Goal: Task Accomplishment & Management: Manage account settings

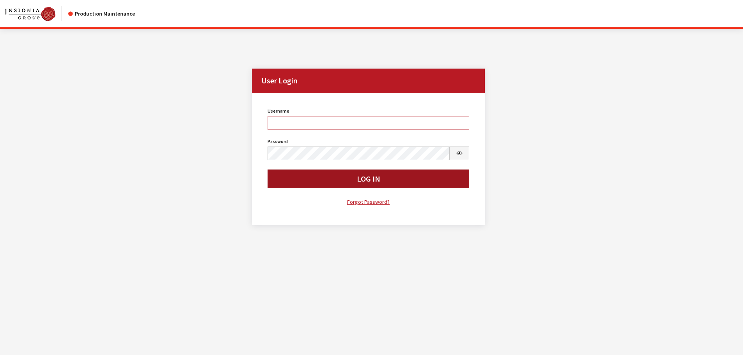
type input "kdorton"
click at [334, 181] on button "Log In" at bounding box center [369, 179] width 202 height 19
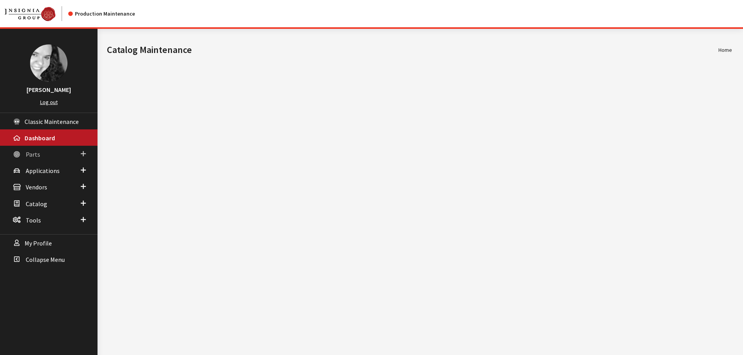
click at [34, 157] on span "Parts" at bounding box center [33, 155] width 14 height 8
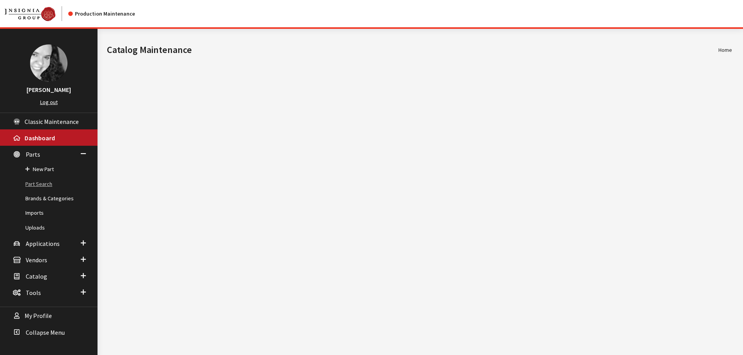
click at [36, 185] on link "Part Search" at bounding box center [49, 184] width 98 height 14
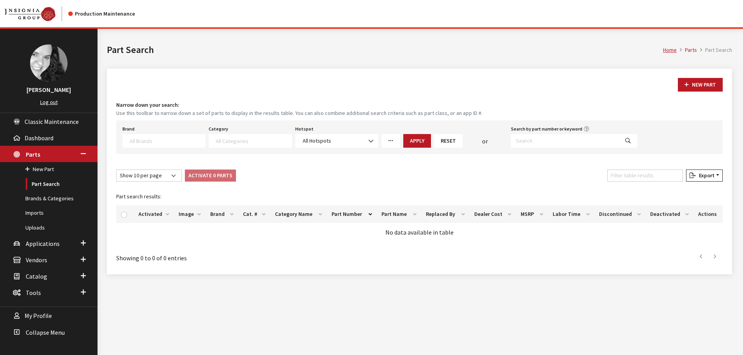
select select
click at [524, 141] on input "Search by part number or keyword" at bounding box center [565, 141] width 108 height 14
type input "86517280"
select select
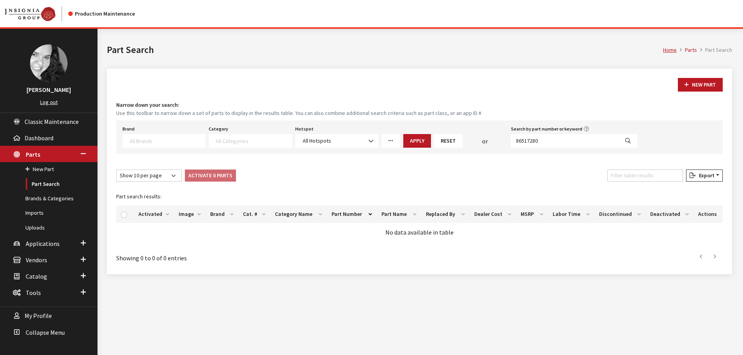
select select
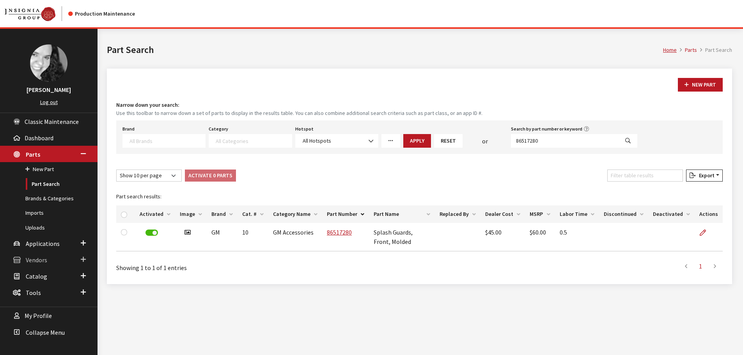
click at [36, 259] on span "Vendors" at bounding box center [36, 260] width 21 height 8
click at [44, 199] on link "Dealer Search" at bounding box center [49, 202] width 98 height 14
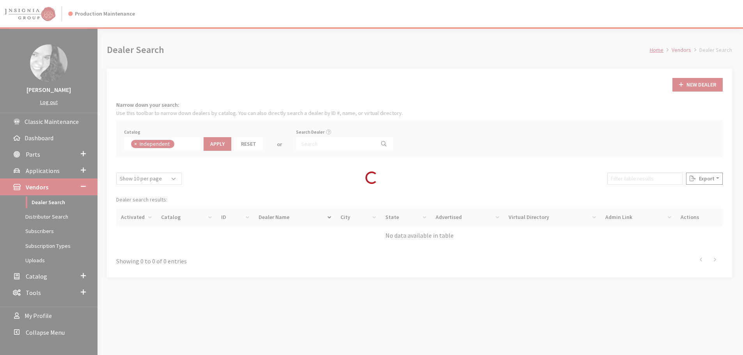
scroll to position [57, 0]
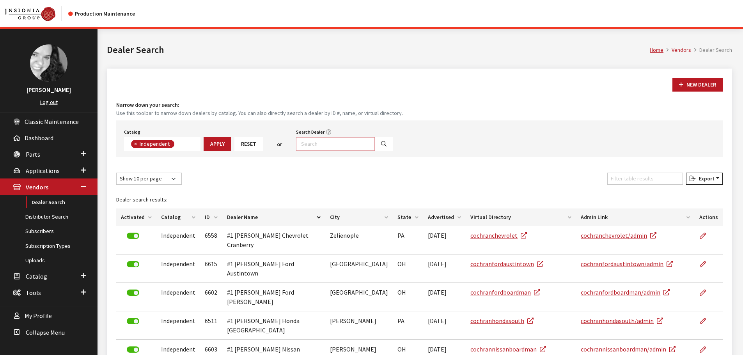
click at [329, 145] on input "Search Dealer" at bounding box center [335, 144] width 79 height 14
type input "grants pass"
select select
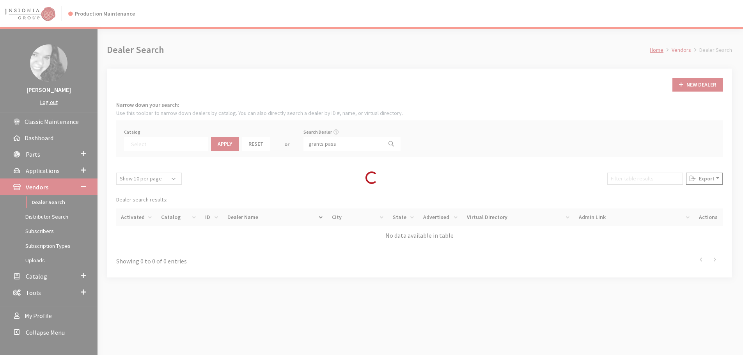
scroll to position [82, 0]
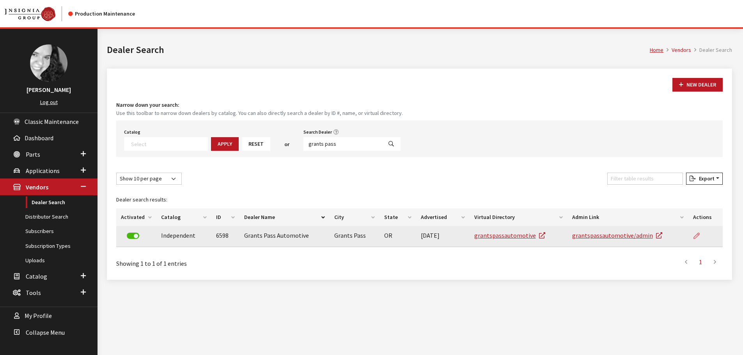
click at [698, 235] on icon at bounding box center [697, 236] width 6 height 6
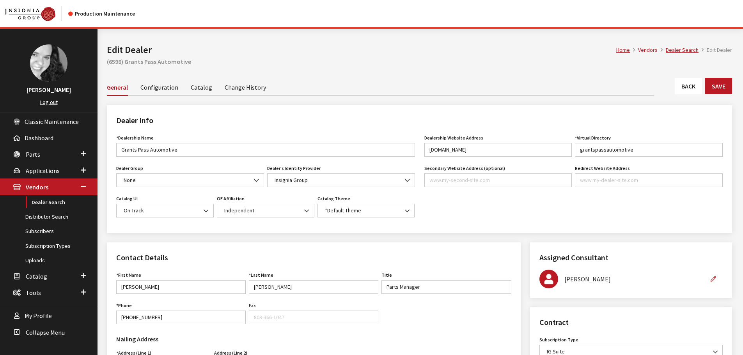
click at [204, 89] on link "Catalog" at bounding box center [201, 87] width 21 height 16
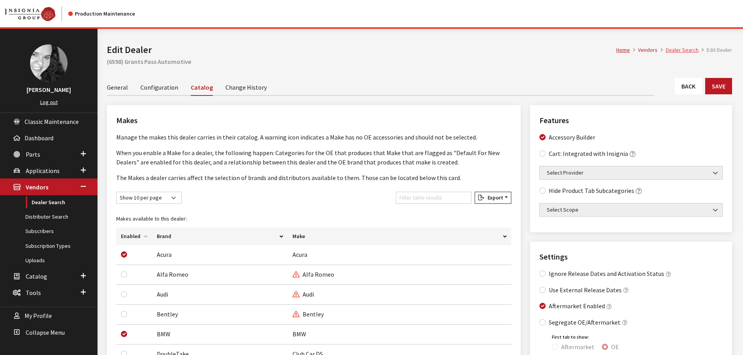
click at [689, 50] on link "Dealer Search" at bounding box center [682, 49] width 33 height 7
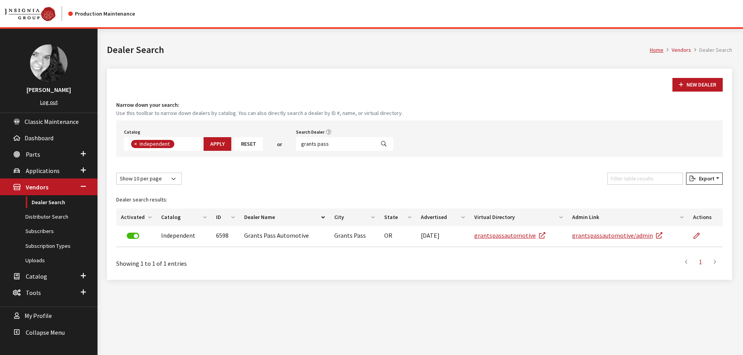
scroll to position [57, 0]
click at [325, 144] on input "grants pass" at bounding box center [335, 144] width 79 height 14
type input "classic"
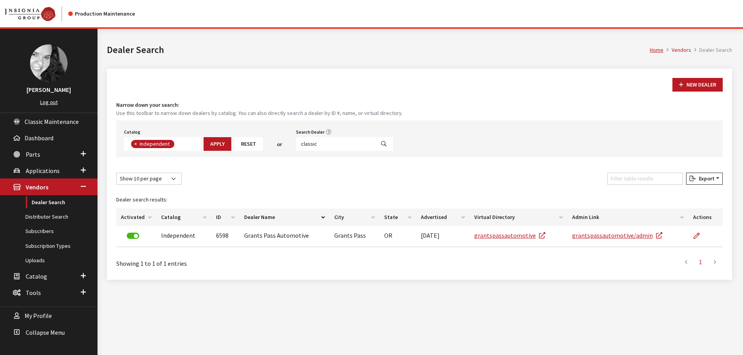
select select
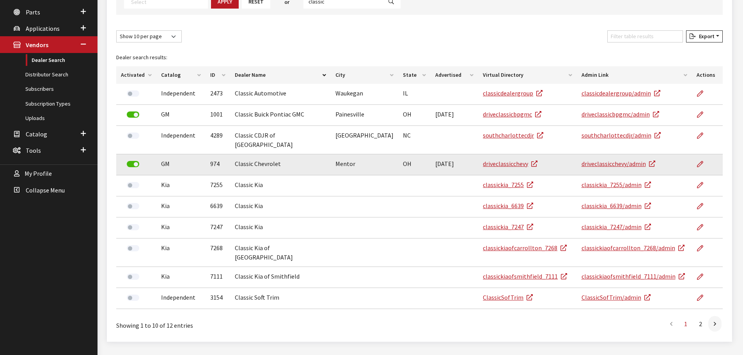
scroll to position [147, 0]
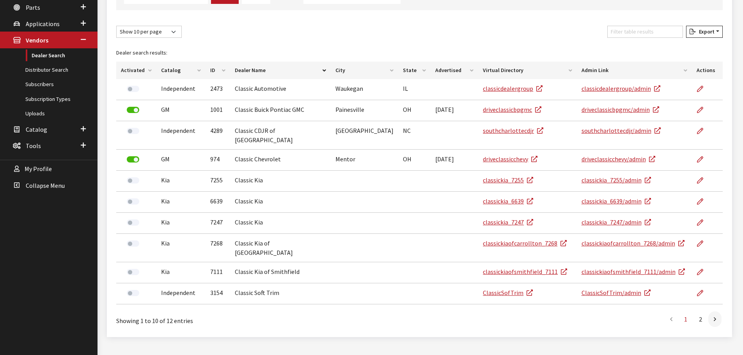
click at [141, 71] on th "Activated" at bounding box center [136, 71] width 40 height 18
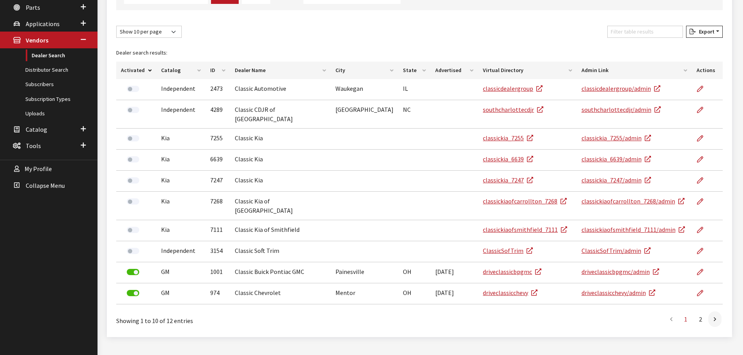
click at [141, 71] on th "Activated" at bounding box center [136, 71] width 40 height 18
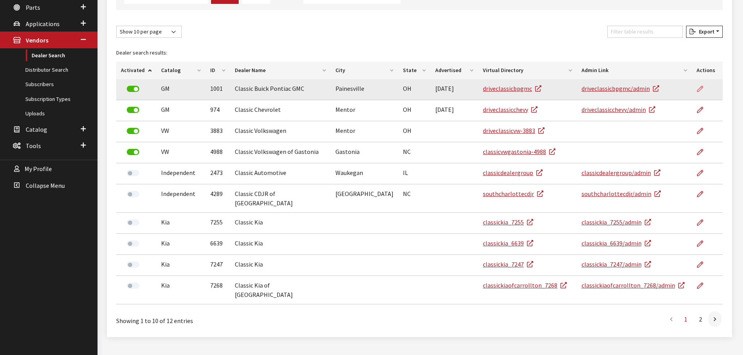
click at [701, 90] on icon at bounding box center [700, 89] width 6 height 6
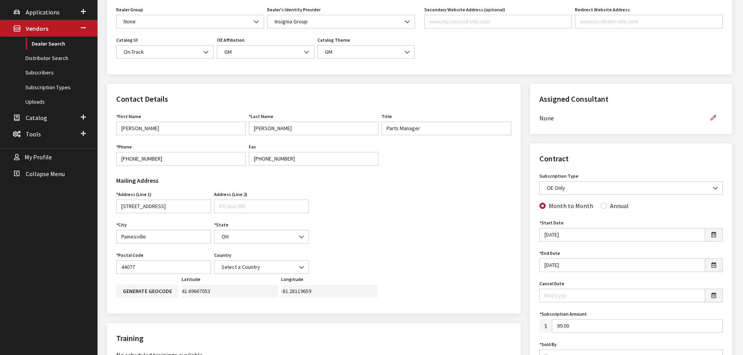
scroll to position [156, 0]
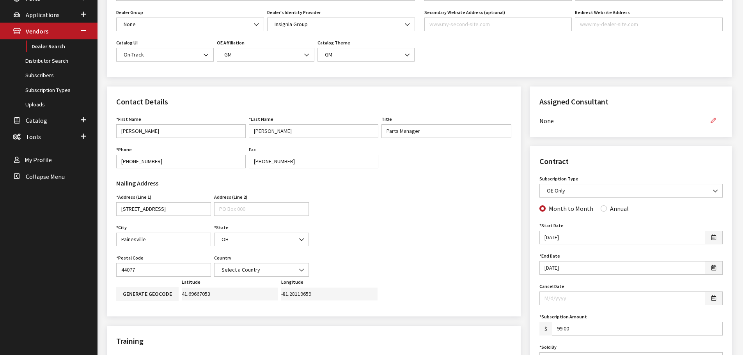
click at [714, 117] on button "button" at bounding box center [713, 121] width 19 height 14
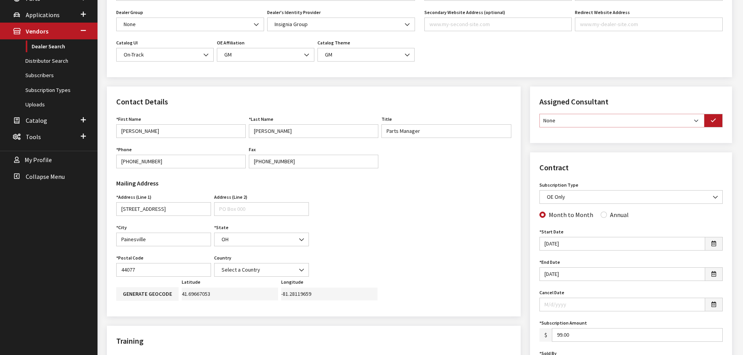
click at [696, 119] on select "None [PERSON_NAME] [PERSON_NAME] [PERSON_NAME] [PERSON_NAME] [PERSON_NAME]" at bounding box center [622, 121] width 165 height 14
select select "30"
click at [540, 114] on select "None [PERSON_NAME] [PERSON_NAME] [PERSON_NAME] [PERSON_NAME] [PERSON_NAME]" at bounding box center [622, 121] width 165 height 14
click at [714, 123] on icon "button" at bounding box center [713, 120] width 5 height 5
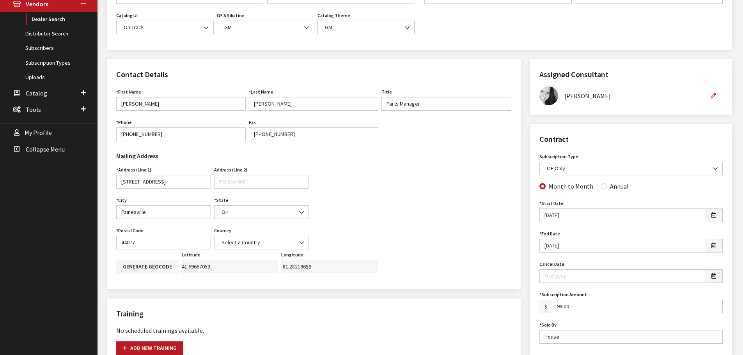
scroll to position [195, 0]
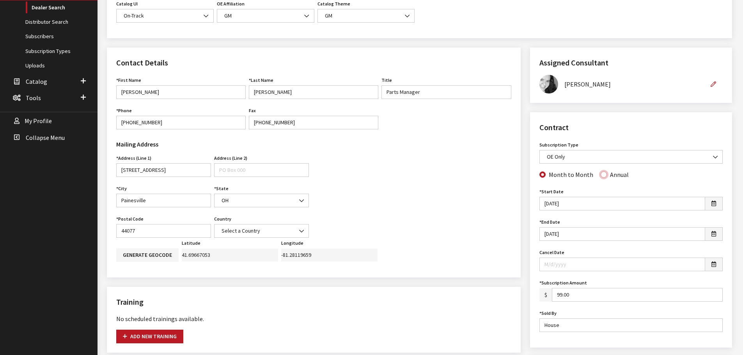
click at [601, 176] on input "Annual" at bounding box center [604, 175] width 6 height 6
radio input "true"
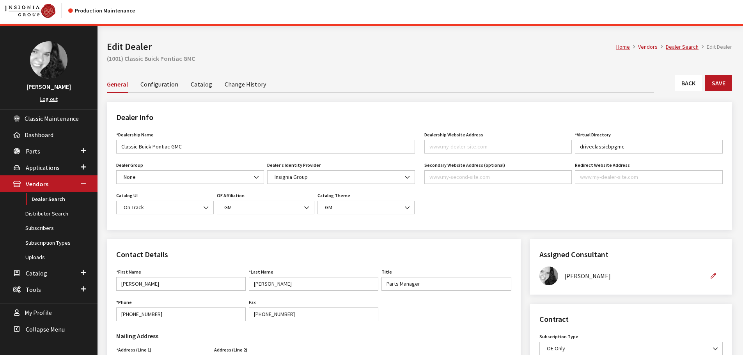
scroll to position [0, 0]
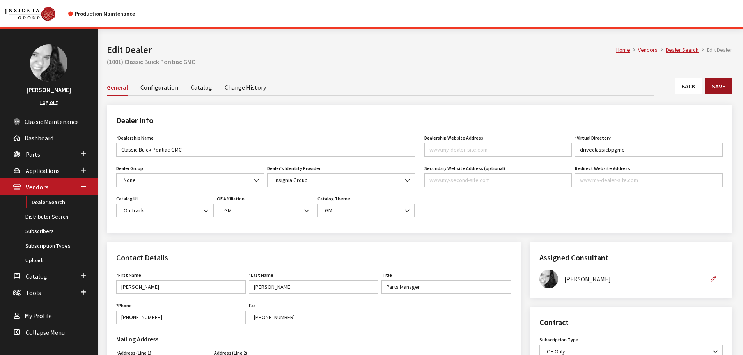
click at [717, 86] on button "Save" at bounding box center [718, 86] width 27 height 16
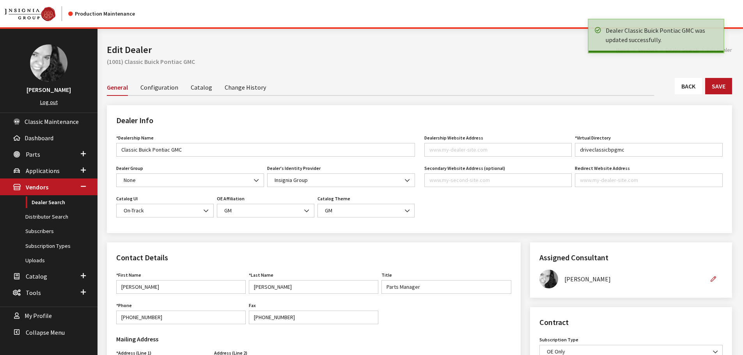
click at [697, 88] on link "Back" at bounding box center [688, 86] width 27 height 16
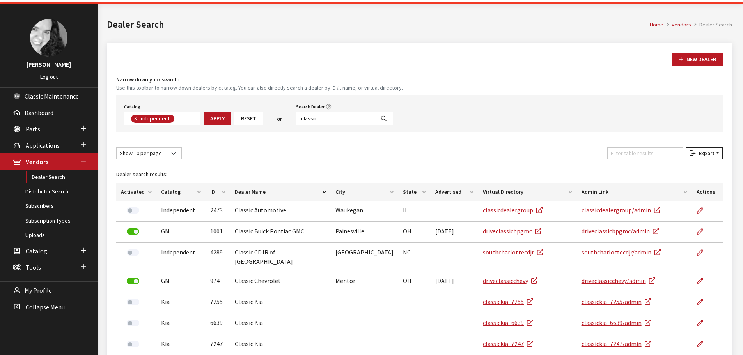
scroll to position [39, 0]
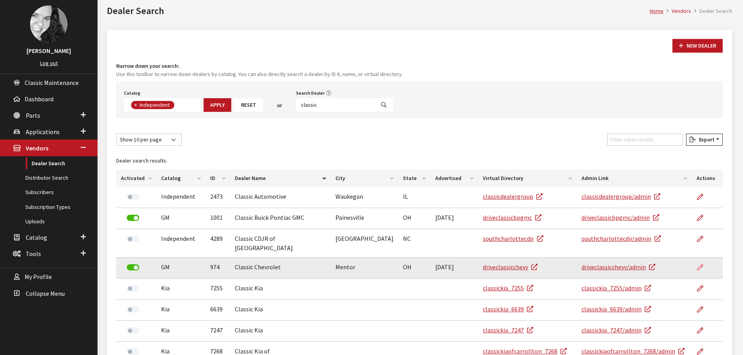
click at [702, 265] on icon at bounding box center [700, 268] width 6 height 6
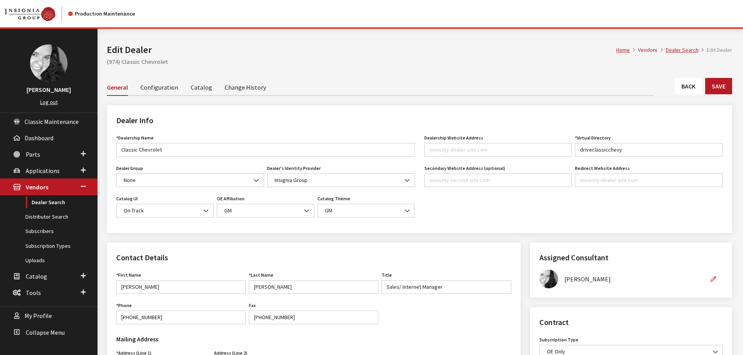
click at [684, 83] on link "Back" at bounding box center [688, 86] width 27 height 16
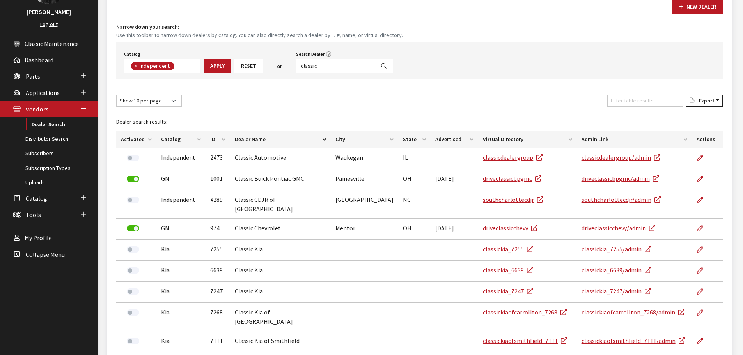
scroll to position [117, 0]
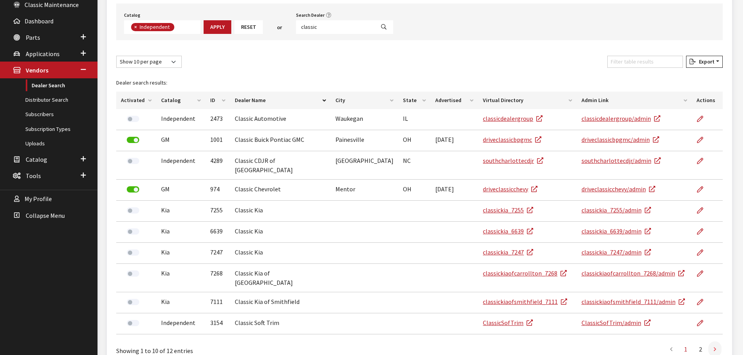
click at [715, 347] on icon at bounding box center [715, 350] width 2 height 6
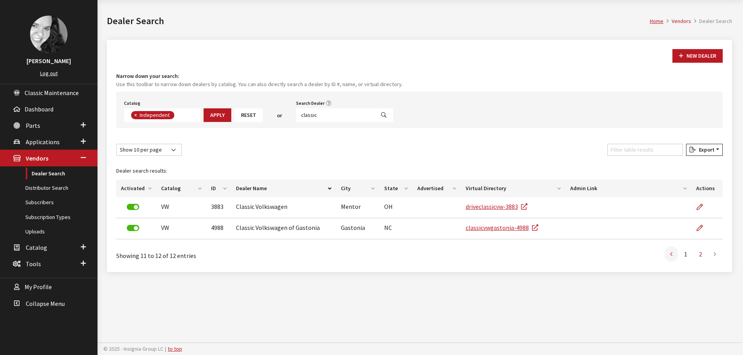
click at [671, 256] on icon at bounding box center [671, 255] width 2 height 6
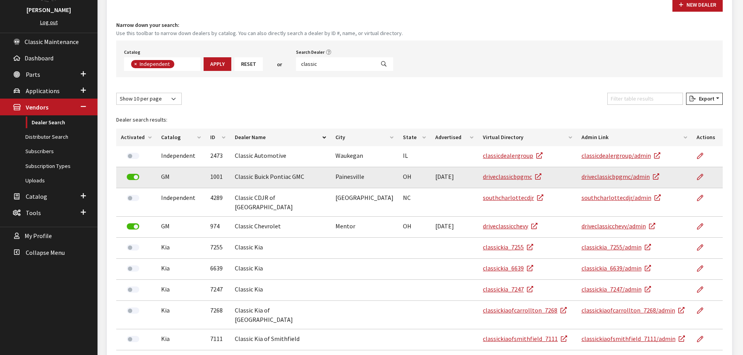
scroll to position [68, 0]
